Goal: Task Accomplishment & Management: Use online tool/utility

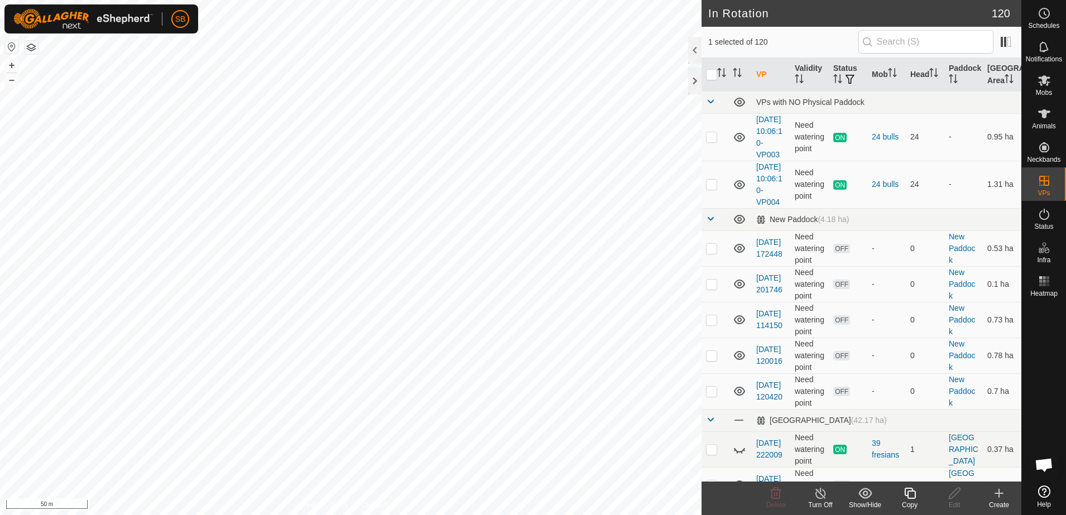
click at [907, 492] on icon at bounding box center [910, 493] width 14 height 13
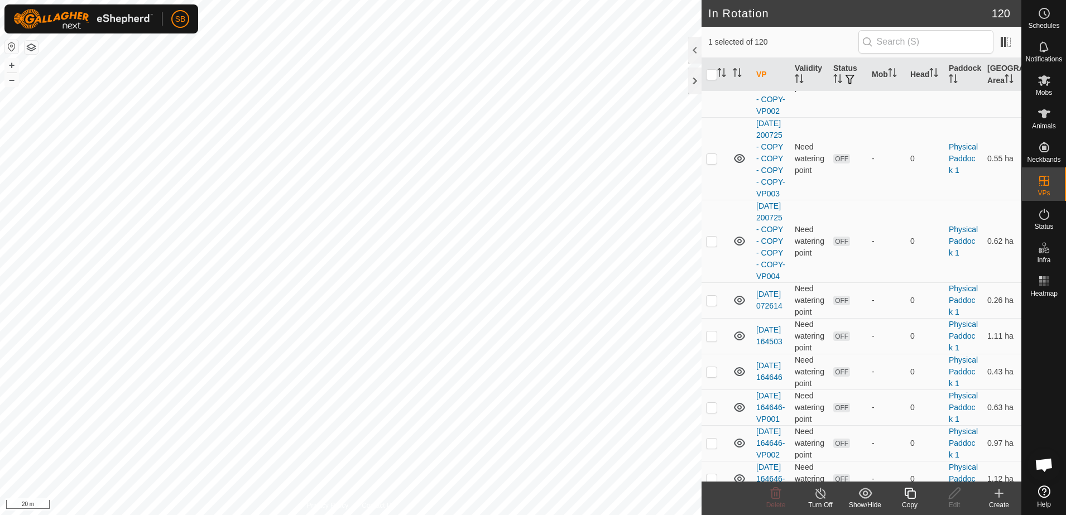
scroll to position [3349, 0]
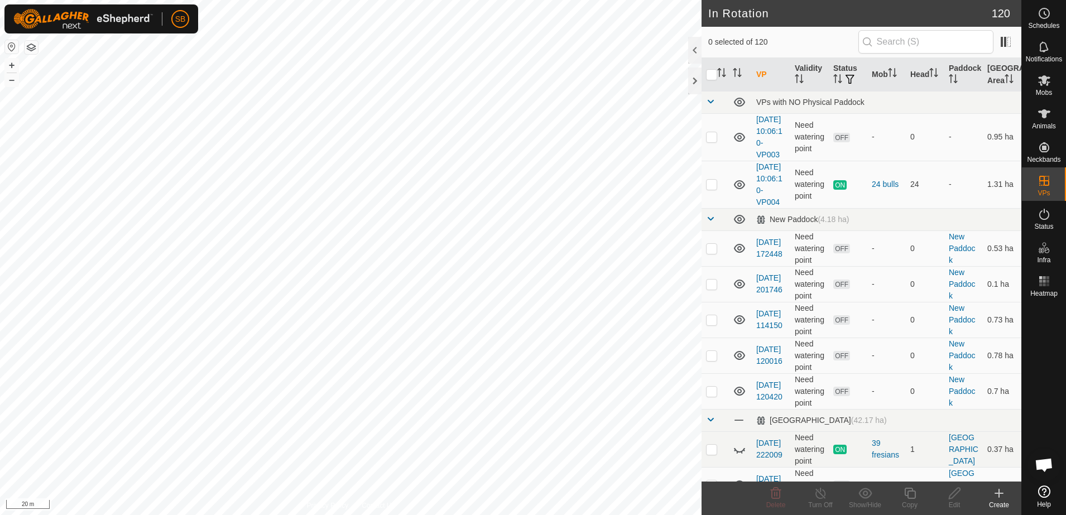
checkbox input "true"
click at [913, 496] on icon at bounding box center [910, 493] width 14 height 13
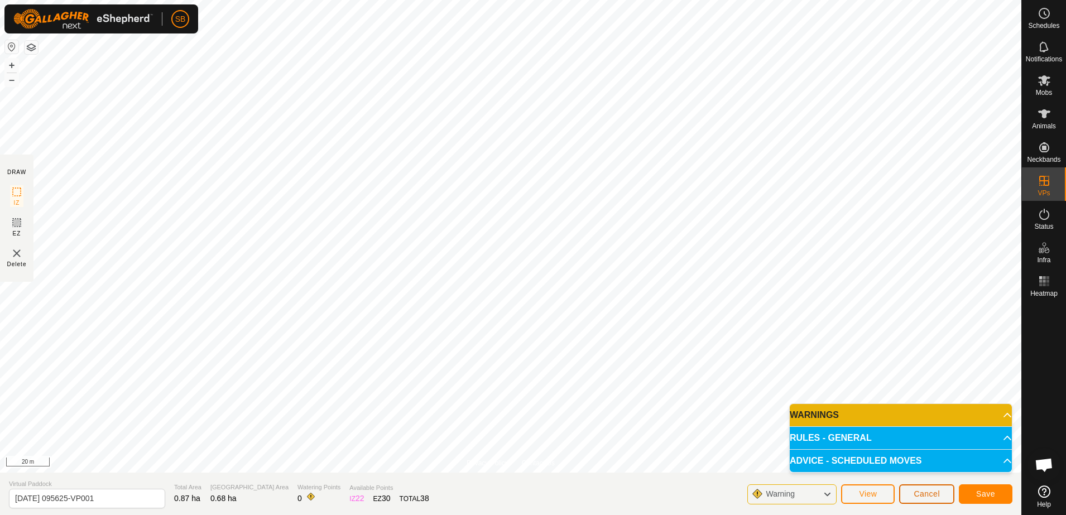
click at [930, 494] on span "Cancel" at bounding box center [927, 494] width 26 height 9
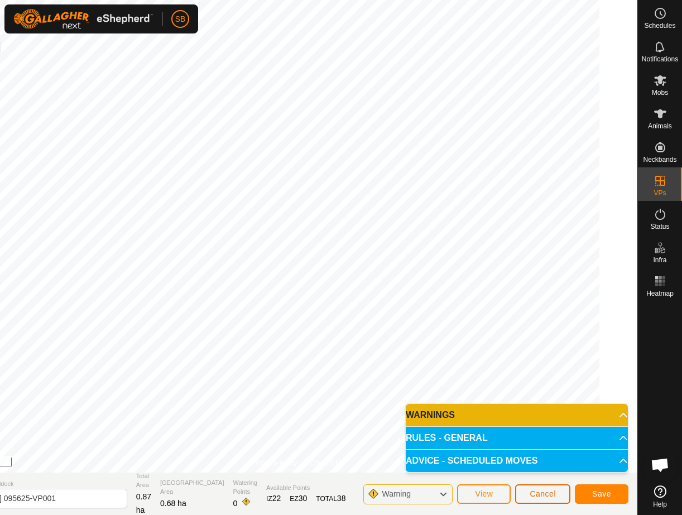
click at [543, 490] on span "Cancel" at bounding box center [543, 494] width 26 height 9
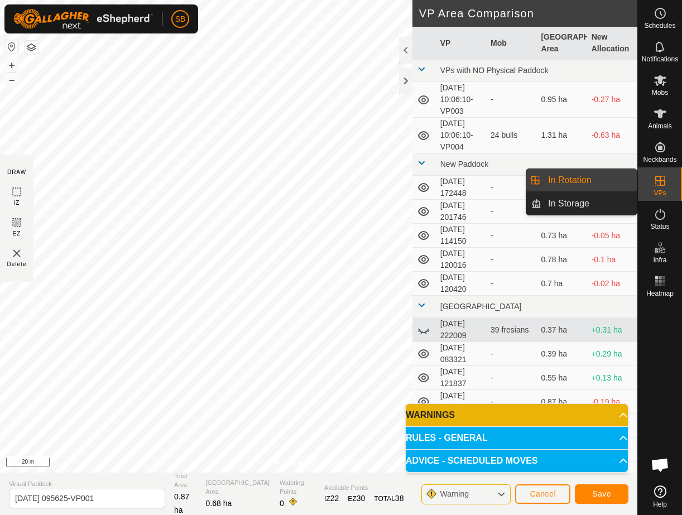
click at [662, 185] on icon at bounding box center [660, 181] width 10 height 10
click at [606, 177] on link "In Rotation" at bounding box center [588, 180] width 95 height 22
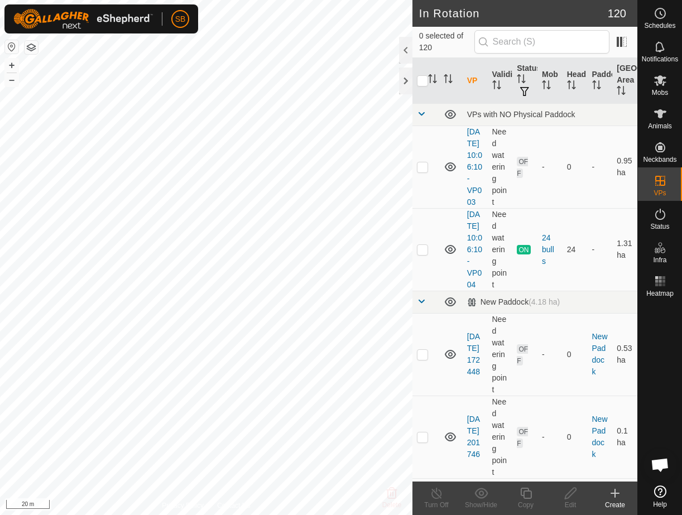
checkbox input "true"
click at [530, 494] on icon at bounding box center [526, 493] width 14 height 13
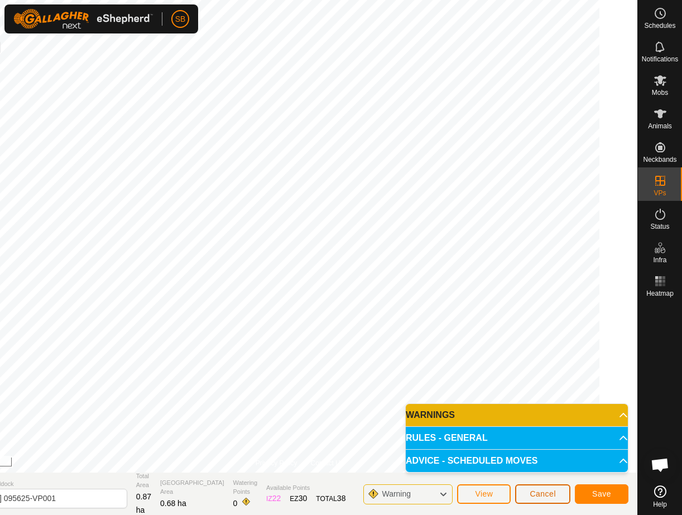
click at [546, 491] on span "Cancel" at bounding box center [543, 494] width 26 height 9
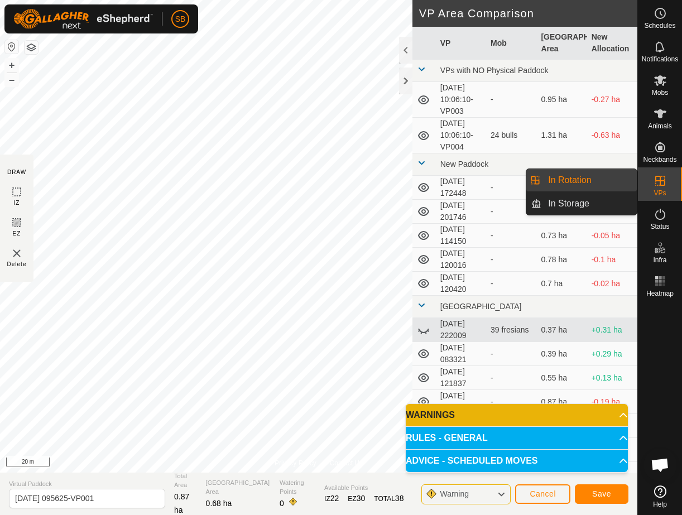
drag, startPoint x: 640, startPoint y: 189, endPoint x: 653, endPoint y: 180, distance: 15.8
click at [654, 180] on icon at bounding box center [660, 180] width 13 height 13
click at [613, 180] on link "In Rotation" at bounding box center [588, 180] width 95 height 22
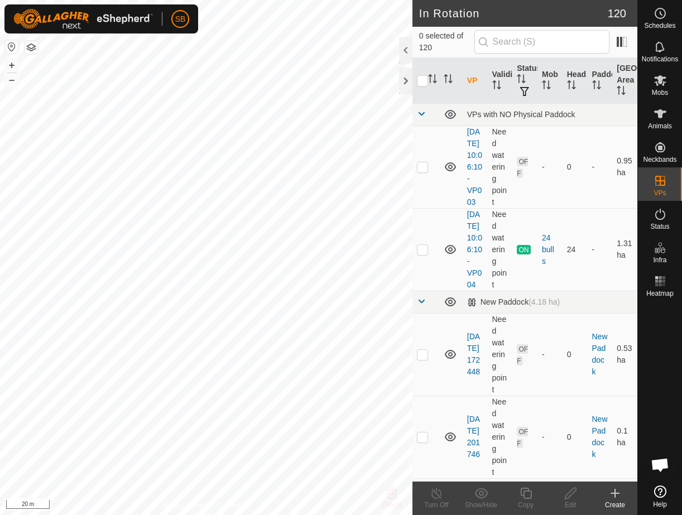
checkbox input "true"
click at [524, 489] on icon at bounding box center [526, 493] width 14 height 13
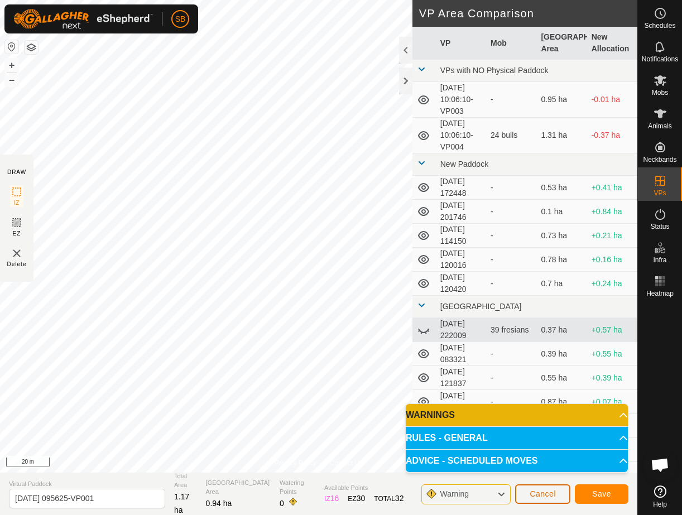
click at [545, 492] on span "Cancel" at bounding box center [543, 494] width 26 height 9
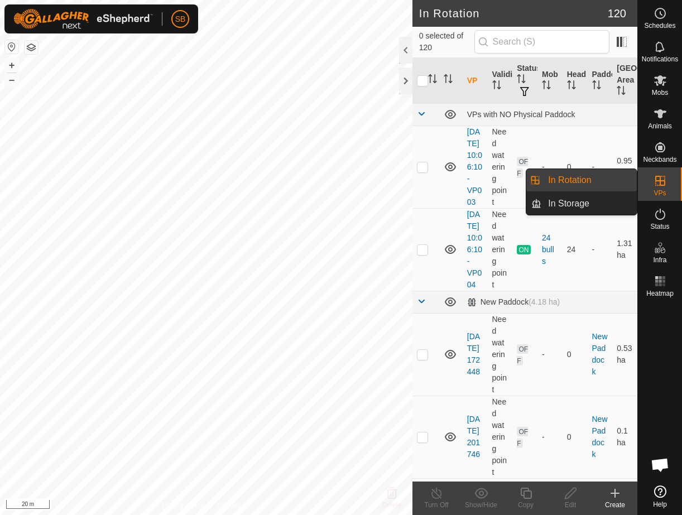
click at [660, 185] on icon at bounding box center [660, 181] width 10 height 10
click at [564, 173] on link "In Rotation" at bounding box center [588, 180] width 95 height 22
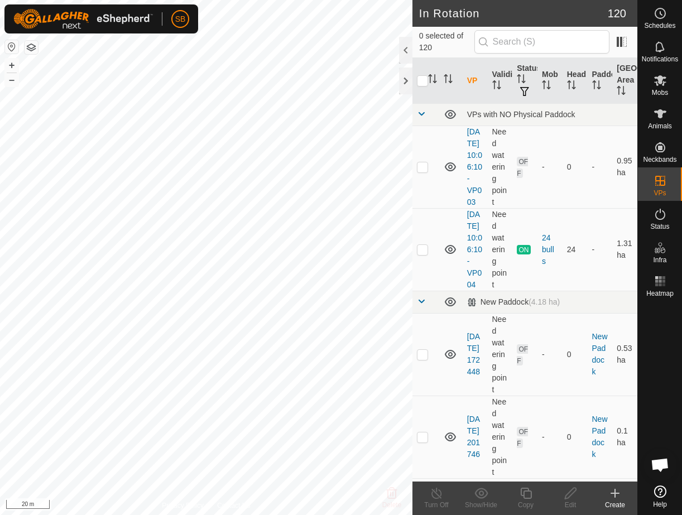
click at [617, 498] on icon at bounding box center [614, 493] width 13 height 13
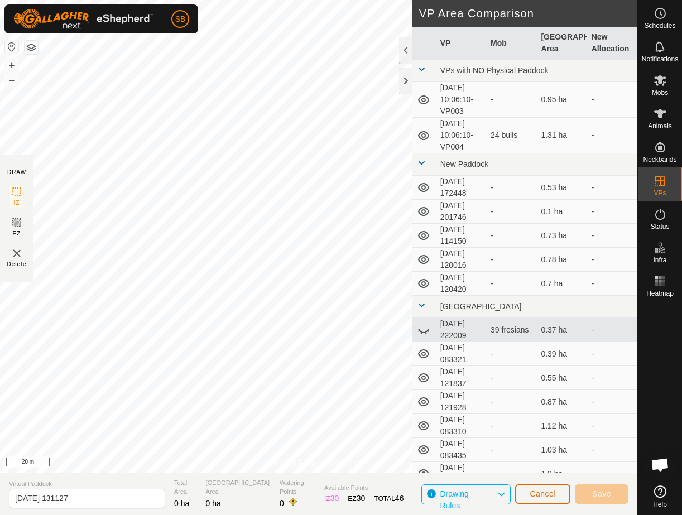
click at [547, 490] on span "Cancel" at bounding box center [543, 494] width 26 height 9
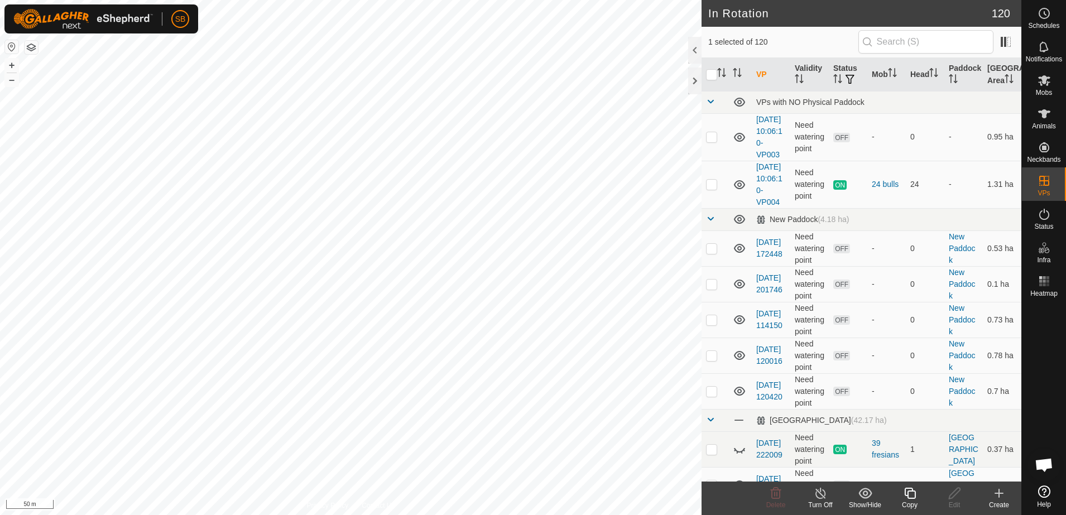
click at [914, 497] on icon at bounding box center [910, 493] width 14 height 13
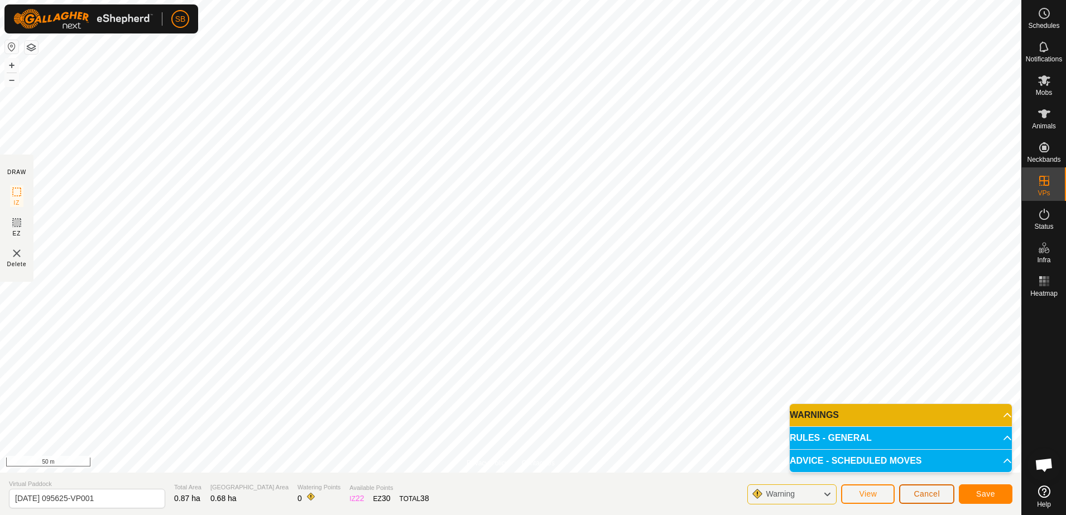
click at [917, 488] on button "Cancel" at bounding box center [926, 495] width 55 height 20
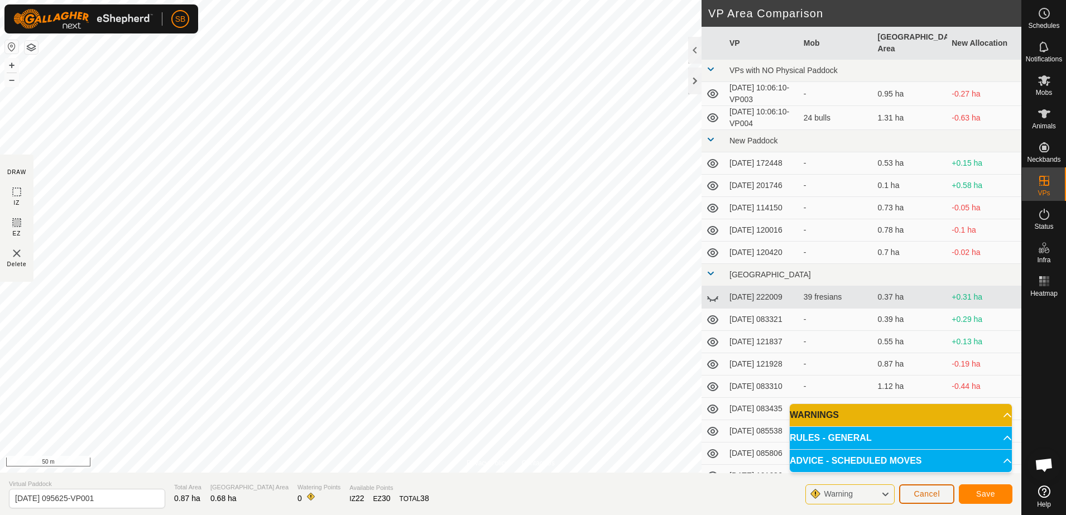
click at [926, 492] on span "Cancel" at bounding box center [927, 494] width 26 height 9
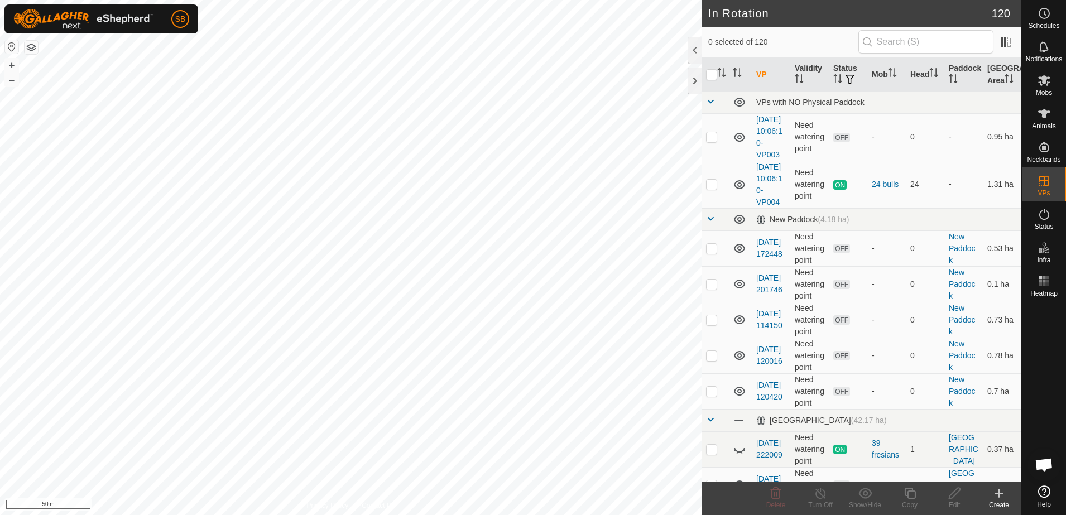
checkbox input "true"
click at [907, 496] on icon at bounding box center [909, 493] width 11 height 11
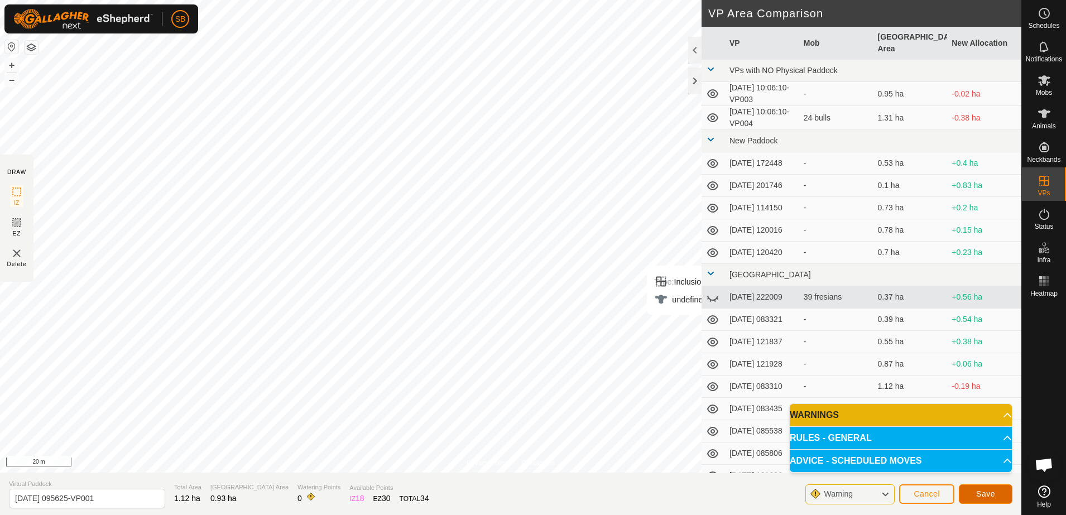
click at [979, 491] on span "Save" at bounding box center [985, 494] width 19 height 9
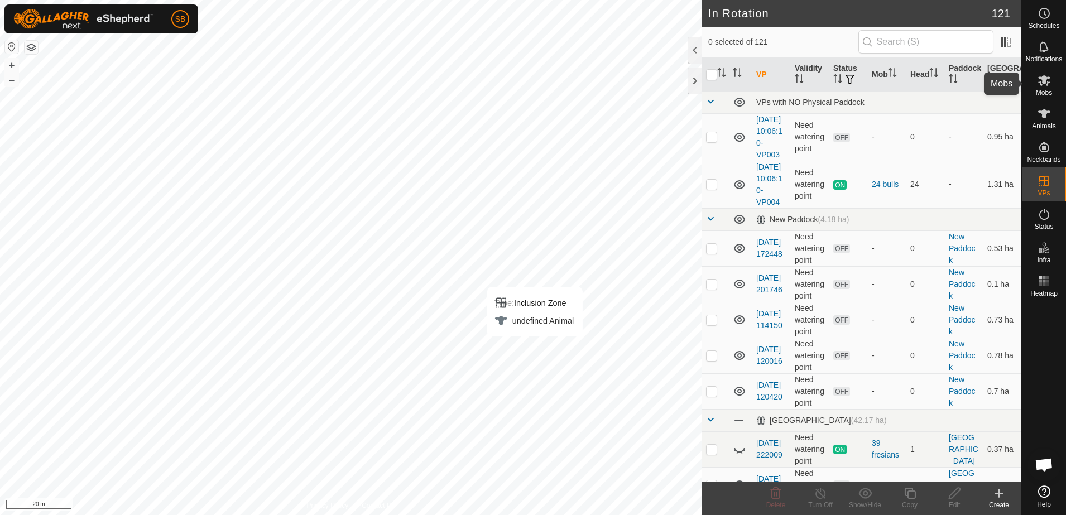
click at [1044, 87] on es-mob-svg-icon at bounding box center [1044, 80] width 20 height 18
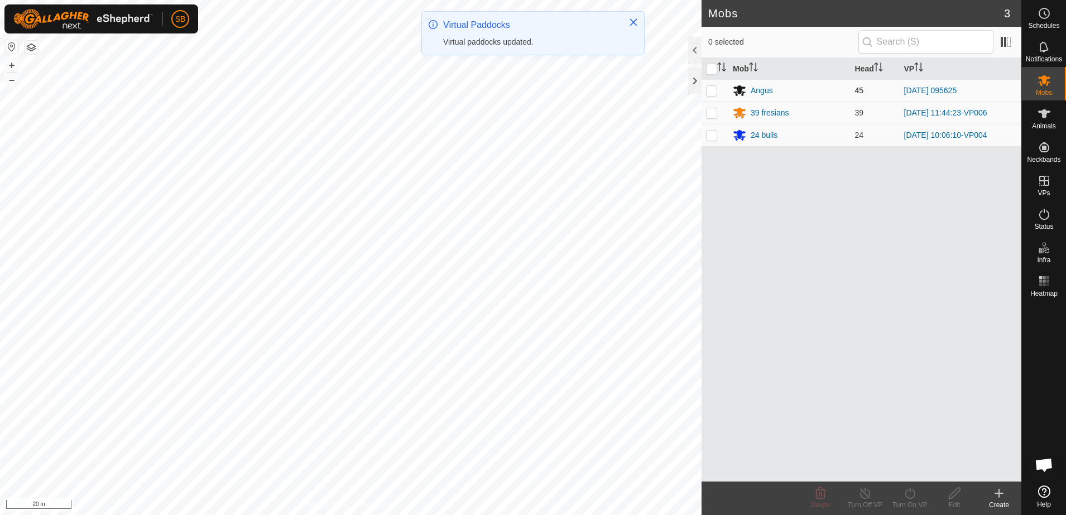
click at [716, 87] on p-checkbox at bounding box center [711, 90] width 11 height 9
checkbox input "true"
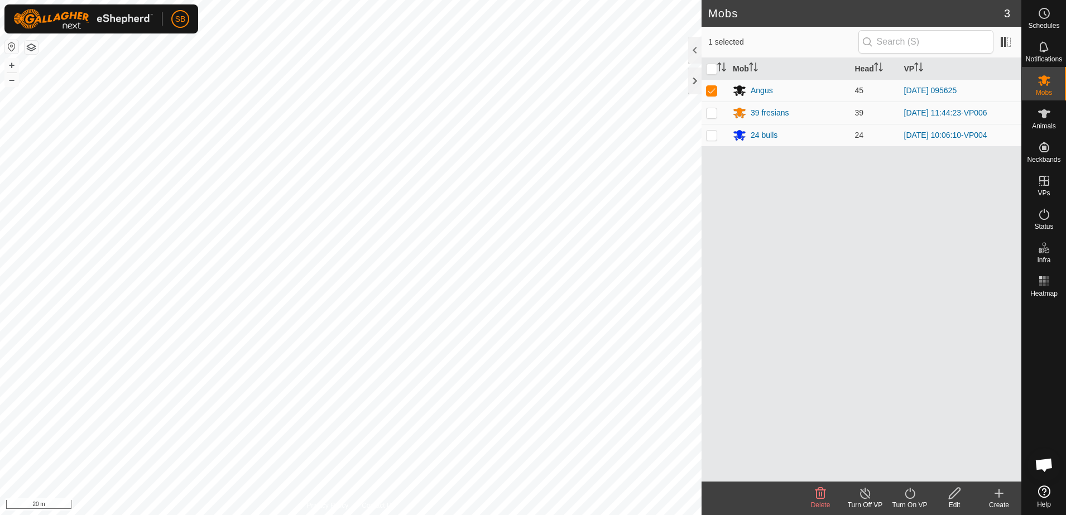
click at [913, 494] on icon at bounding box center [910, 493] width 14 height 13
click at [920, 470] on link "Now" at bounding box center [943, 469] width 111 height 22
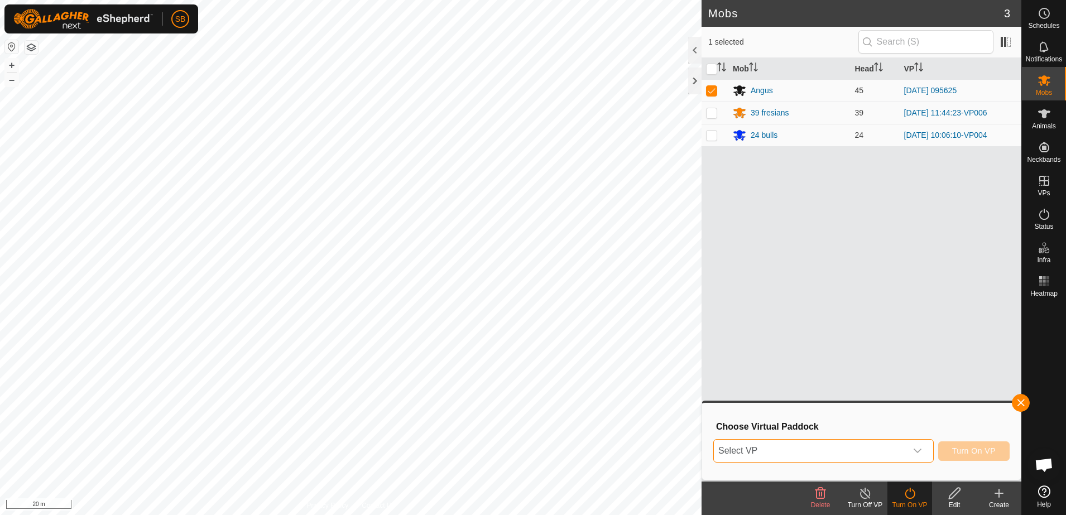
click at [873, 444] on span "Select VP" at bounding box center [810, 451] width 193 height 22
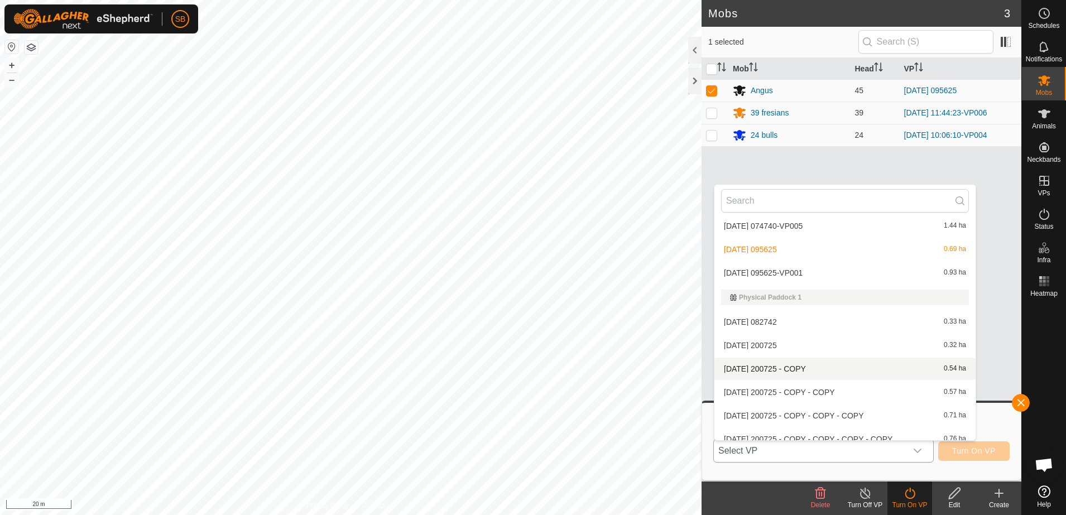
scroll to position [1605, 0]
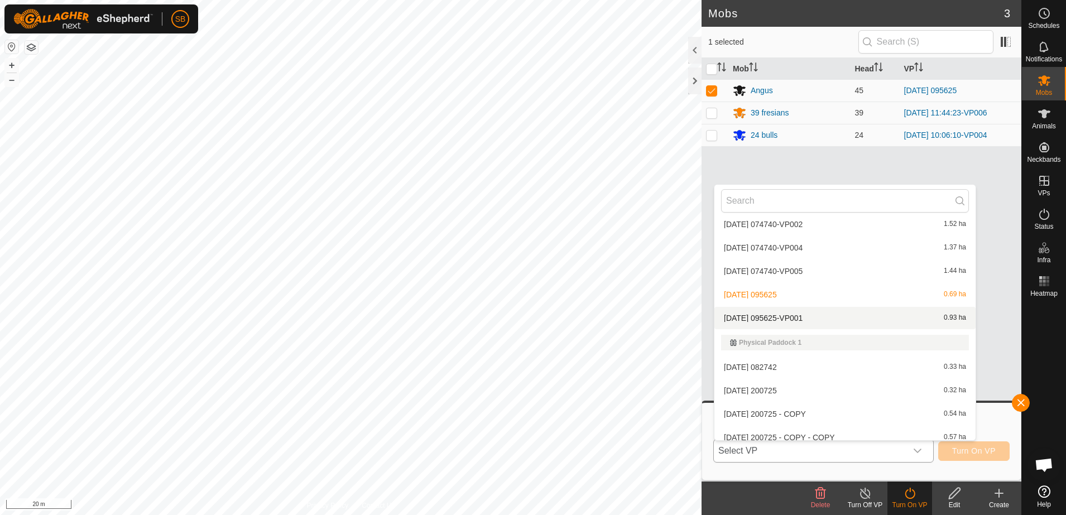
click at [817, 319] on li "2025-09-18 095625-VP001 0.93 ha" at bounding box center [845, 318] width 261 height 22
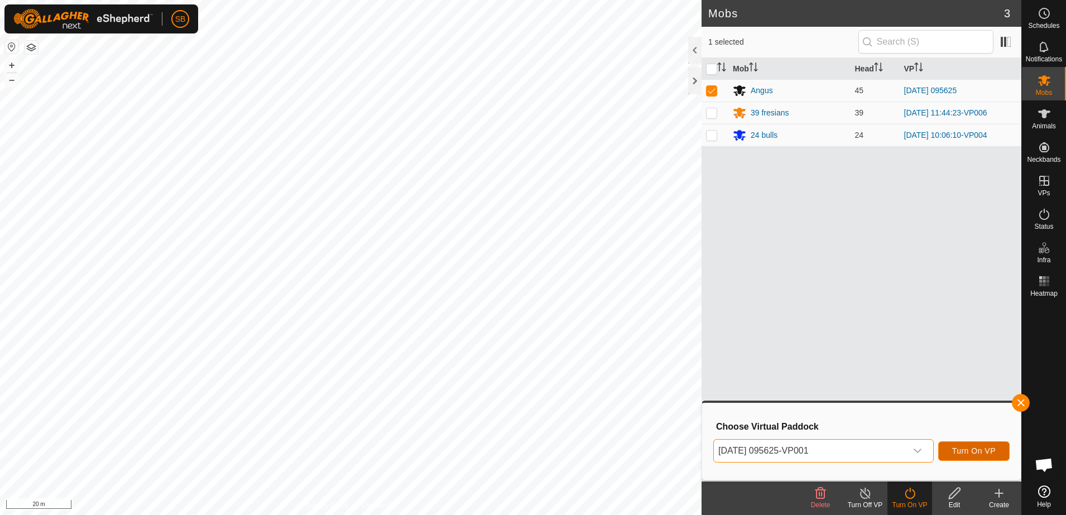
click at [971, 453] on span "Turn On VP" at bounding box center [974, 451] width 44 height 9
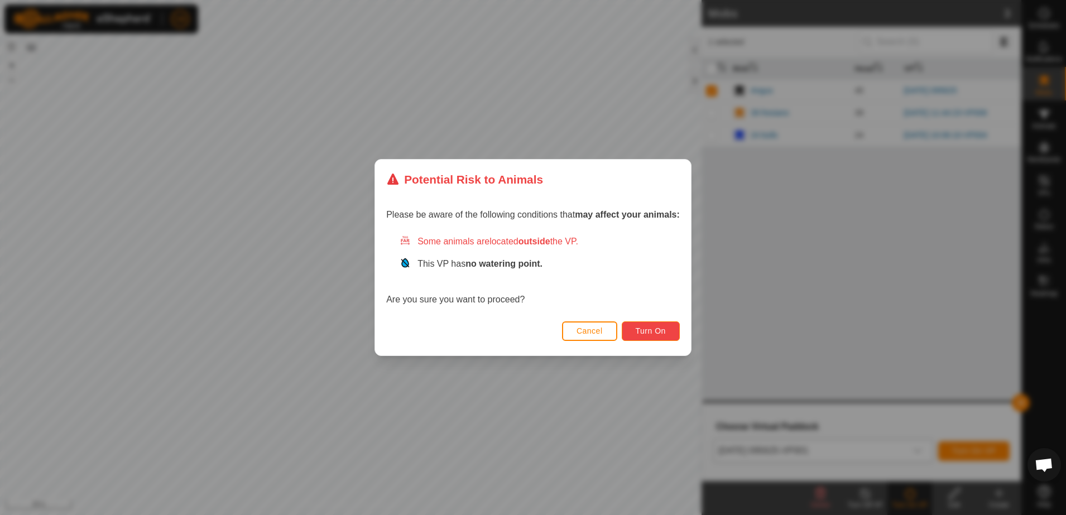
click at [654, 328] on span "Turn On" at bounding box center [651, 331] width 30 height 9
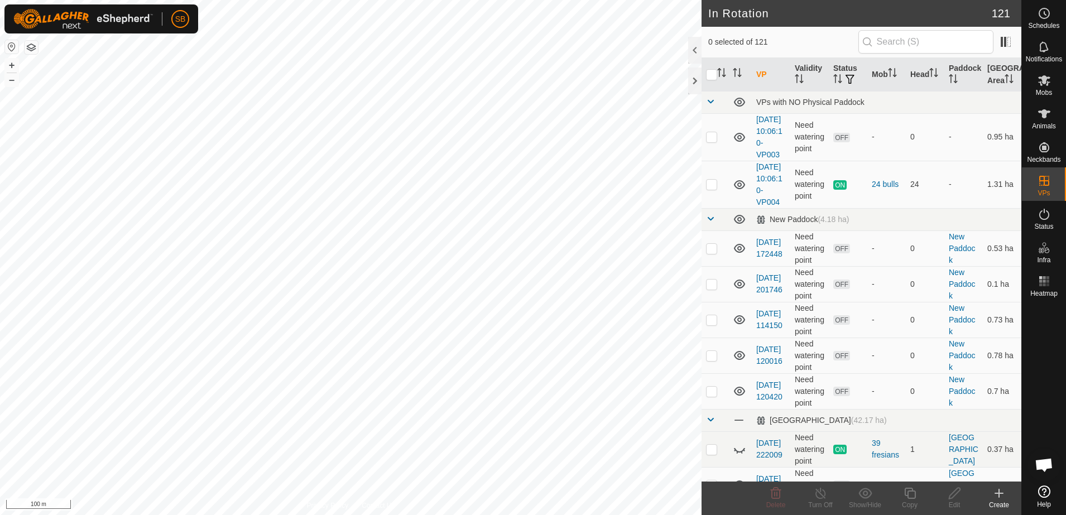
checkbox input "true"
click at [908, 499] on icon at bounding box center [910, 493] width 14 height 13
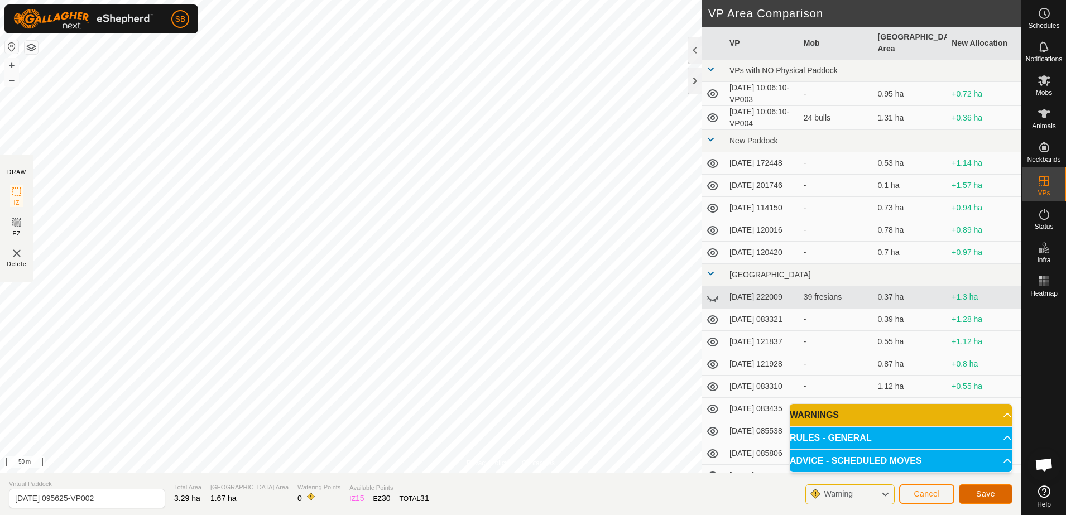
click at [993, 488] on button "Save" at bounding box center [986, 495] width 54 height 20
